Goal: Task Accomplishment & Management: Manage account settings

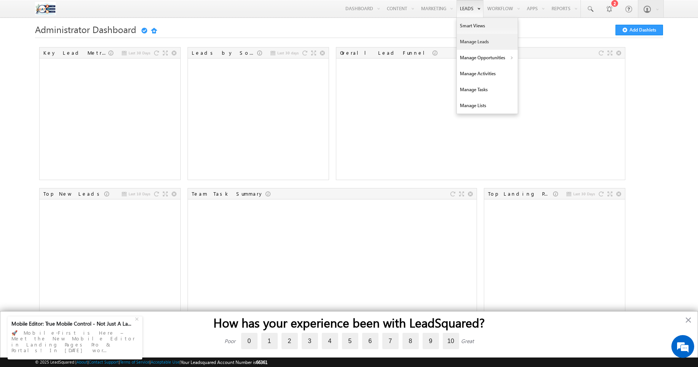
click at [489, 45] on link "Manage Leads" at bounding box center [487, 42] width 61 height 16
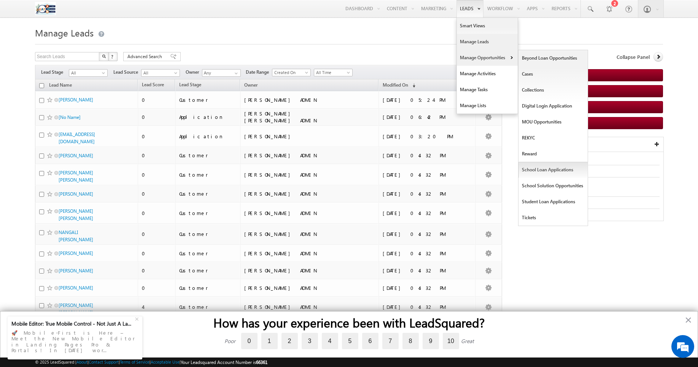
click at [532, 171] on link "School Loan Applications" at bounding box center [553, 170] width 70 height 16
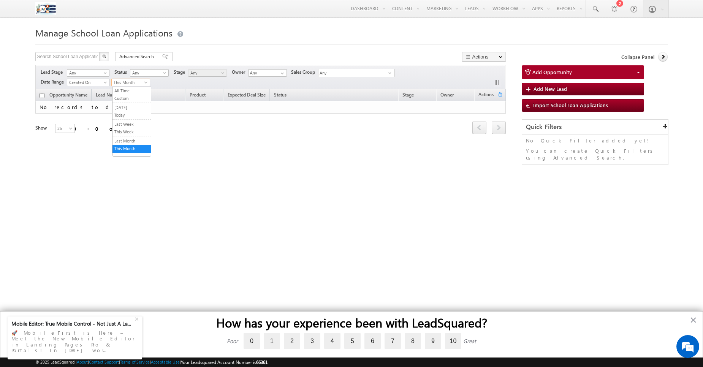
click at [132, 86] on span "This Month" at bounding box center [130, 82] width 36 height 7
click at [122, 139] on link "Last Month" at bounding box center [132, 141] width 38 height 7
click at [101, 73] on span "Any" at bounding box center [87, 73] width 40 height 7
click at [146, 133] on div "Show 15 25 50 100 200 25" at bounding box center [94, 129] width 118 height 9
click at [341, 73] on span "Any" at bounding box center [354, 73] width 70 height 9
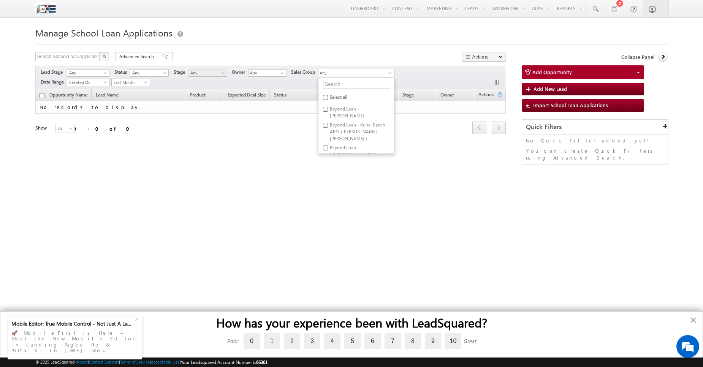
click at [264, 137] on div "Opportunity Name Lead Name Product Expected Deal Size Status Stage Owner Action…" at bounding box center [270, 116] width 471 height 54
click at [267, 74] on input "Any" at bounding box center [267, 73] width 39 height 8
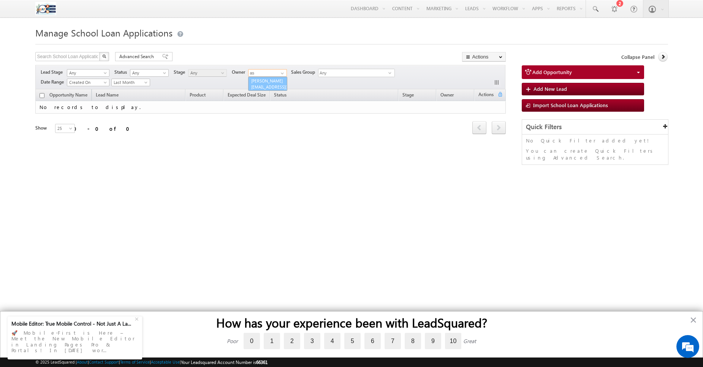
click at [265, 81] on link "Ashwini Patil ashwini.patil@varthana.com" at bounding box center [267, 84] width 39 height 14
type input "[PERSON_NAME]"
click at [62, 131] on span "25" at bounding box center [66, 128] width 20 height 7
click at [59, 171] on link "200" at bounding box center [60, 168] width 19 height 7
click at [135, 86] on span "Last Month" at bounding box center [130, 82] width 36 height 7
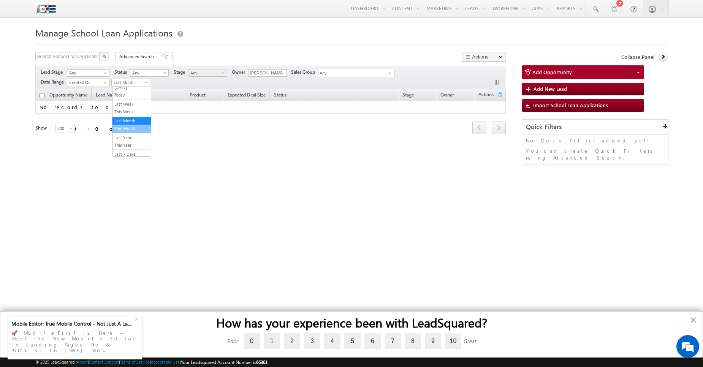
scroll to position [30, 0]
click at [132, 138] on link "This Year" at bounding box center [132, 135] width 38 height 7
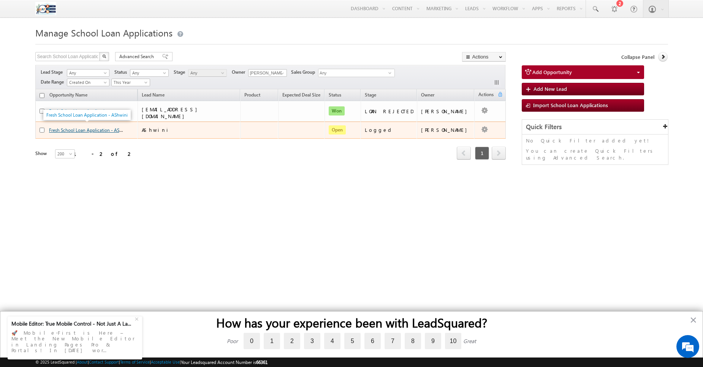
click at [77, 129] on link "Fresh School Loan Application - AShwini" at bounding box center [89, 130] width 81 height 6
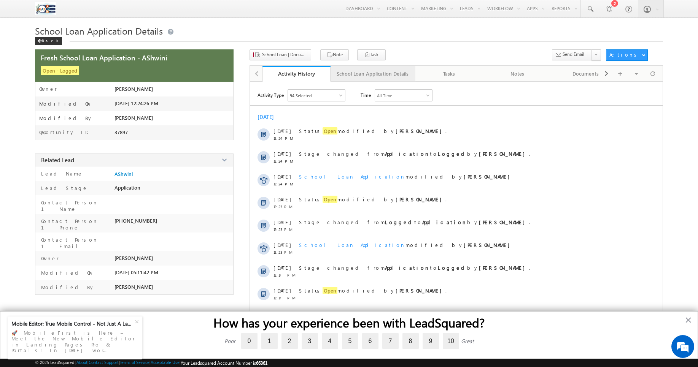
click at [351, 71] on div "School Loan Application Details" at bounding box center [373, 73] width 72 height 9
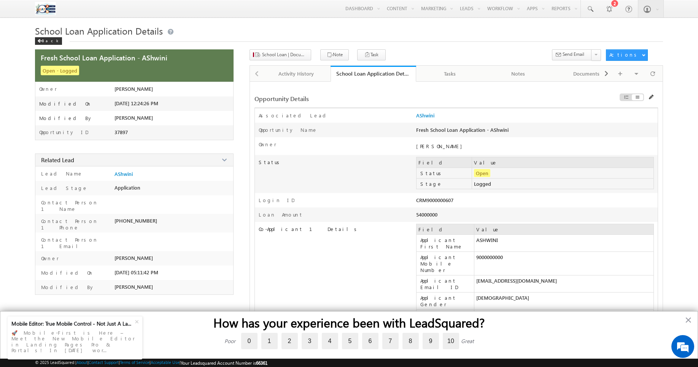
click at [506, 252] on td "9000000000" at bounding box center [563, 264] width 179 height 24
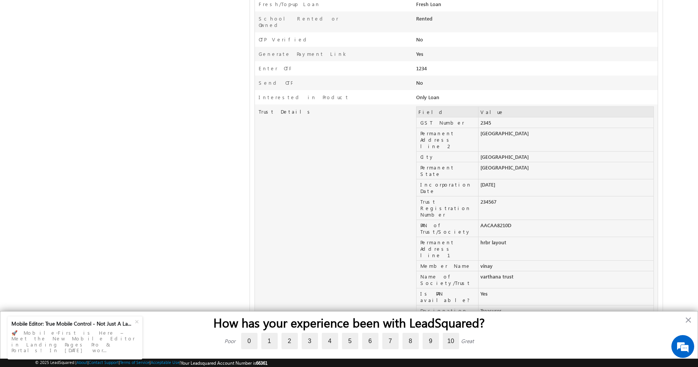
scroll to position [17, 0]
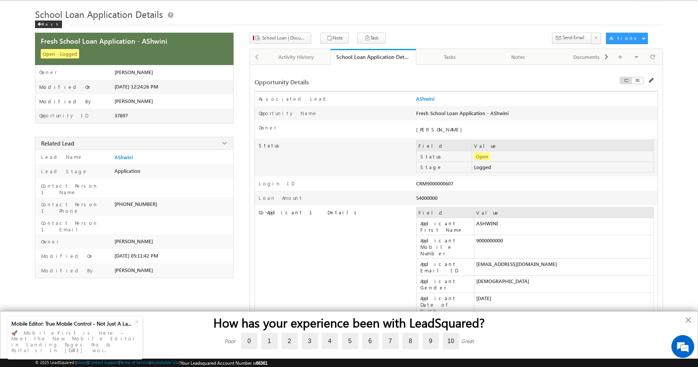
click at [435, 185] on div "CRM9000000607" at bounding box center [488, 185] width 145 height 11
copy div "CRM9000000607"
click at [376, 159] on div "Status Field Value Status Open Stage Logged" at bounding box center [456, 157] width 403 height 38
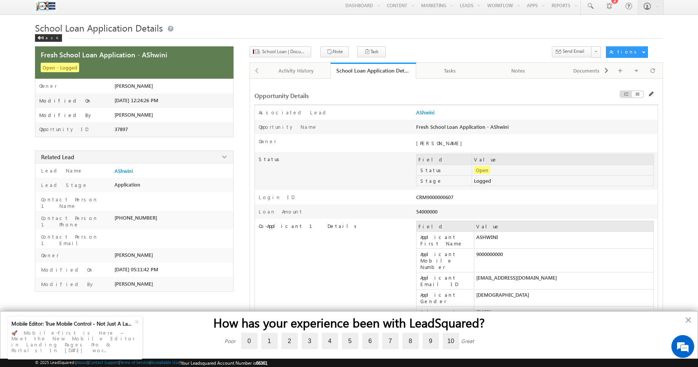
scroll to position [0, 0]
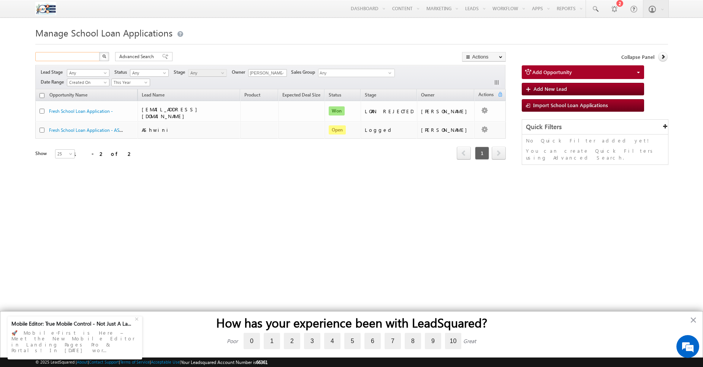
click at [79, 56] on input "text" at bounding box center [67, 56] width 65 height 9
click at [75, 57] on input "text" at bounding box center [67, 56] width 65 height 9
type input "Search School Loan Applications"
click at [378, 71] on span "Any" at bounding box center [354, 73] width 70 height 9
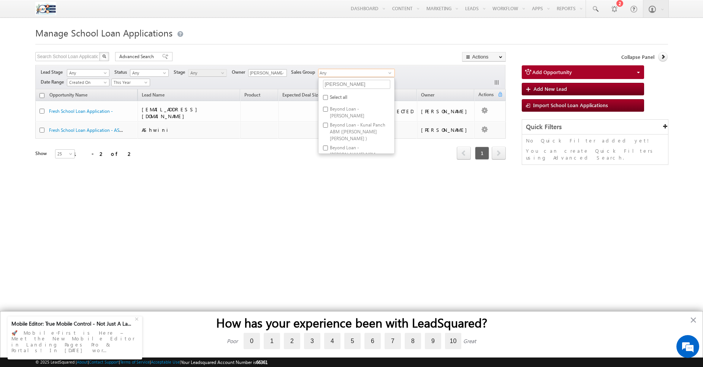
click at [295, 166] on div "Opportunity Name Lead Name Product Expected Deal Size Status Stage Owner Action…" at bounding box center [270, 129] width 471 height 80
